Goal: Navigation & Orientation: Understand site structure

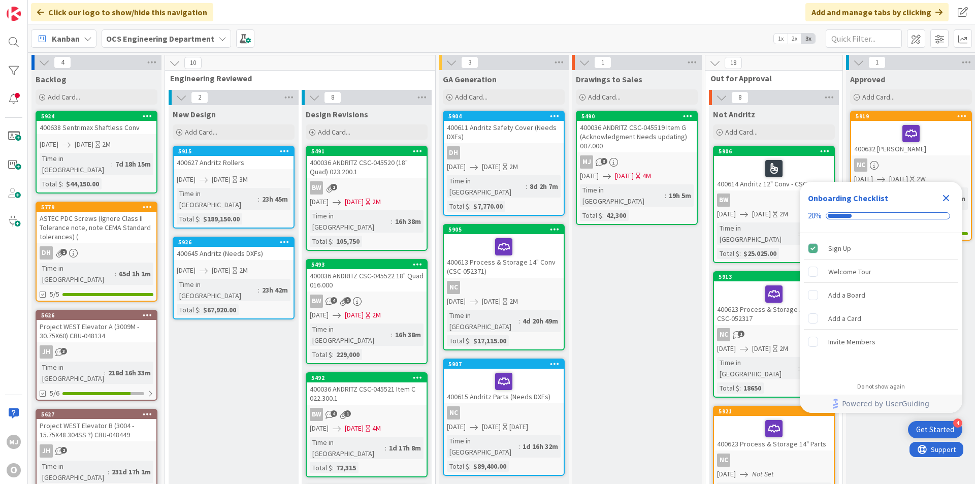
click at [944, 197] on icon "Close Checklist" at bounding box center [946, 198] width 7 height 7
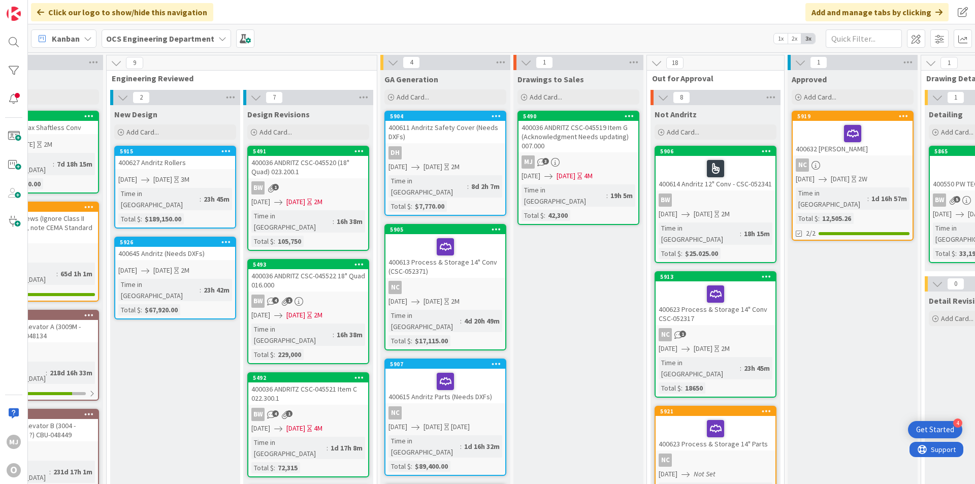
scroll to position [0, 57]
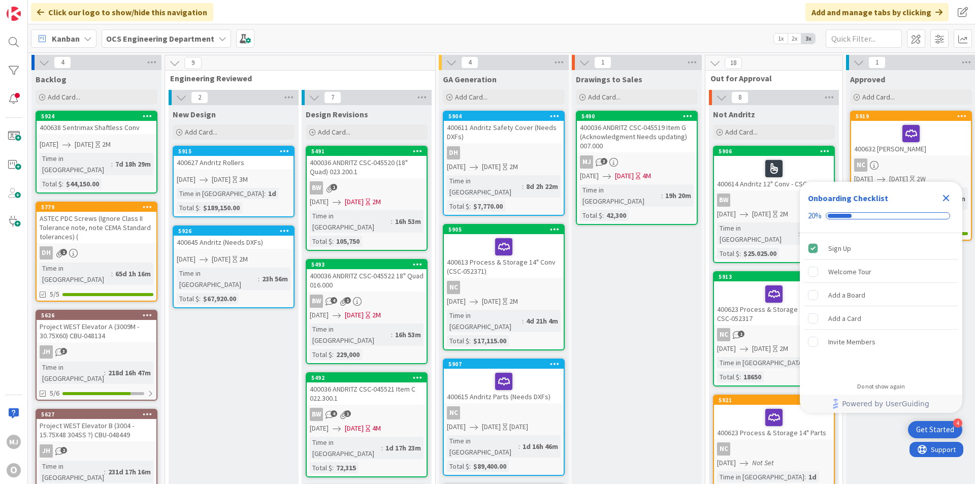
click at [945, 192] on icon "Close Checklist" at bounding box center [946, 198] width 12 height 12
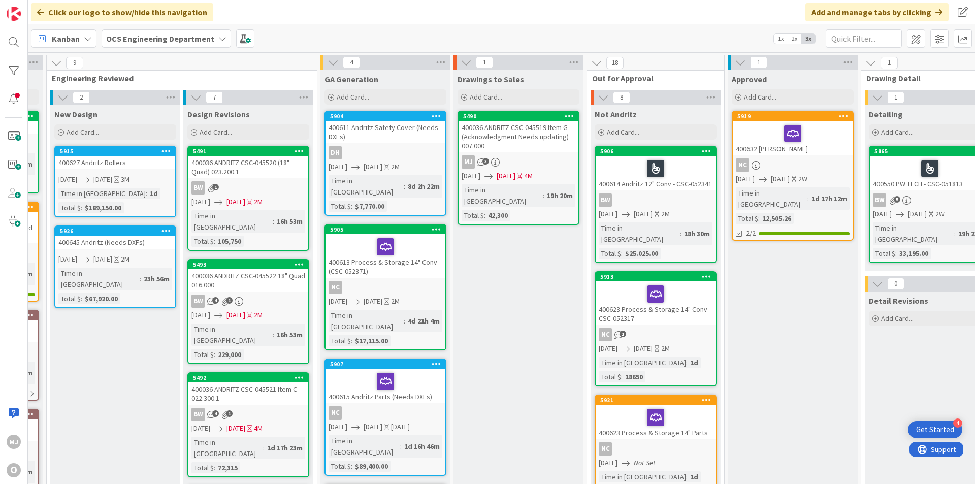
scroll to position [0, 117]
